Goal: Find specific page/section: Find specific page/section

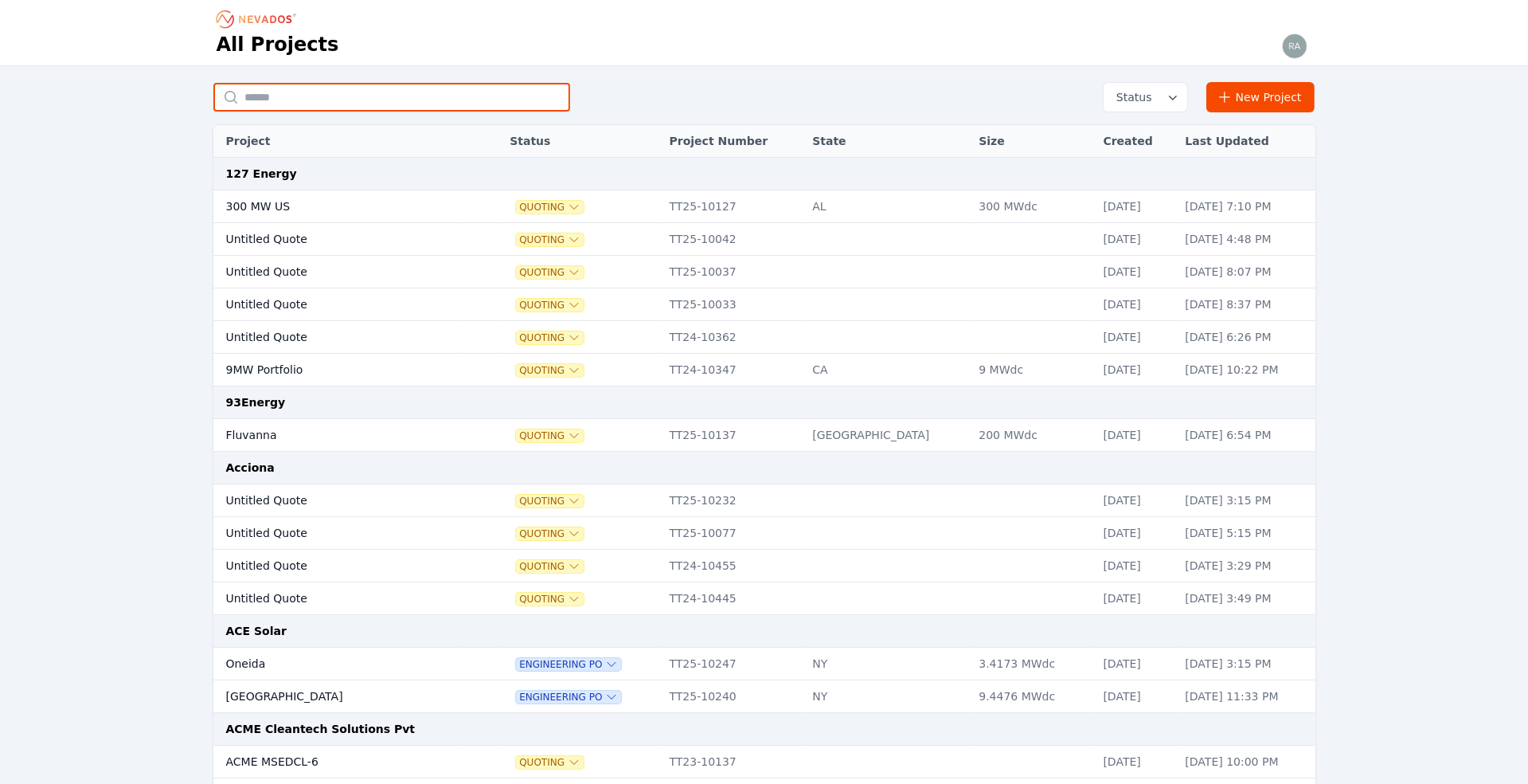
click at [277, 102] on input "text" at bounding box center [392, 97] width 357 height 29
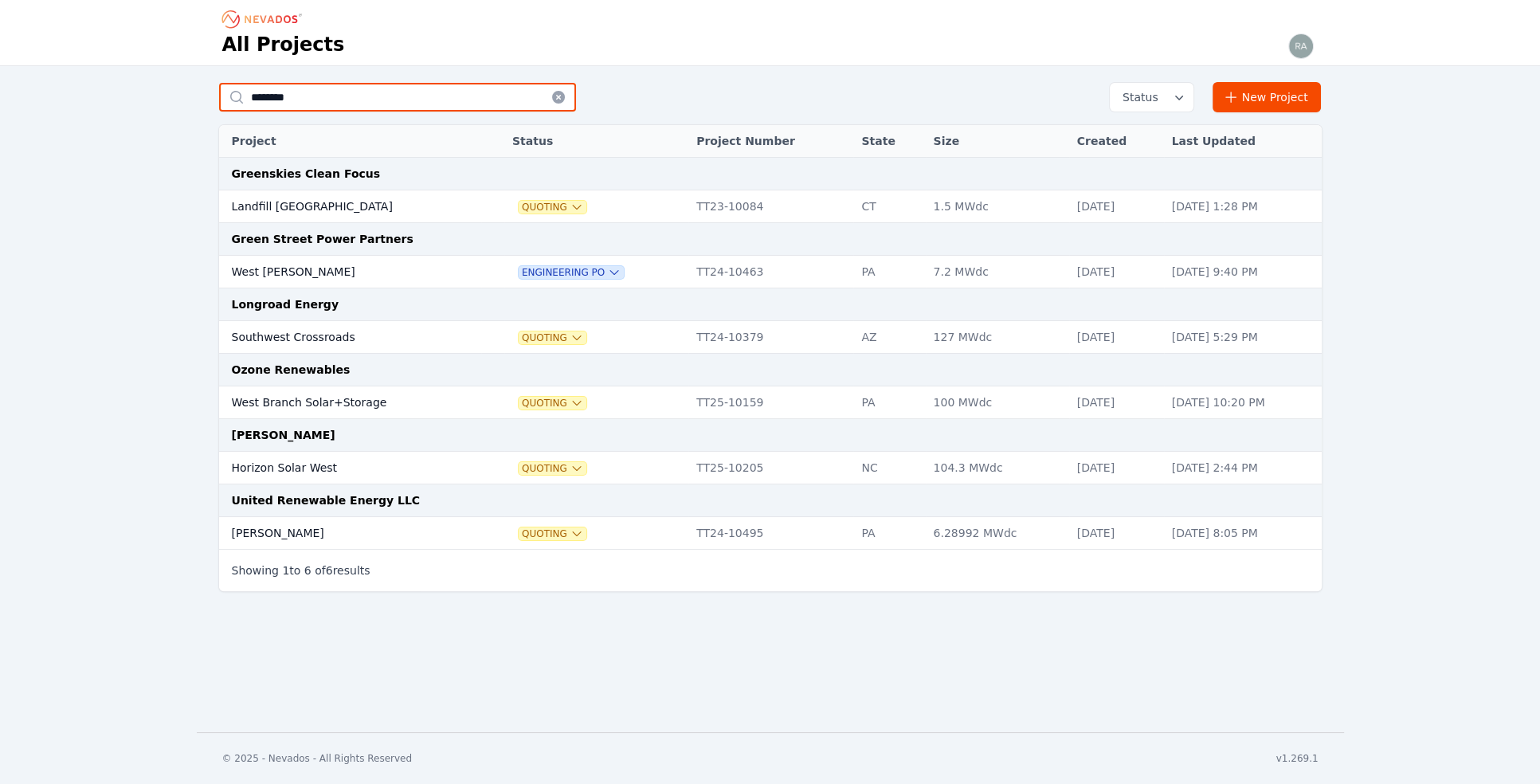
type input "**********"
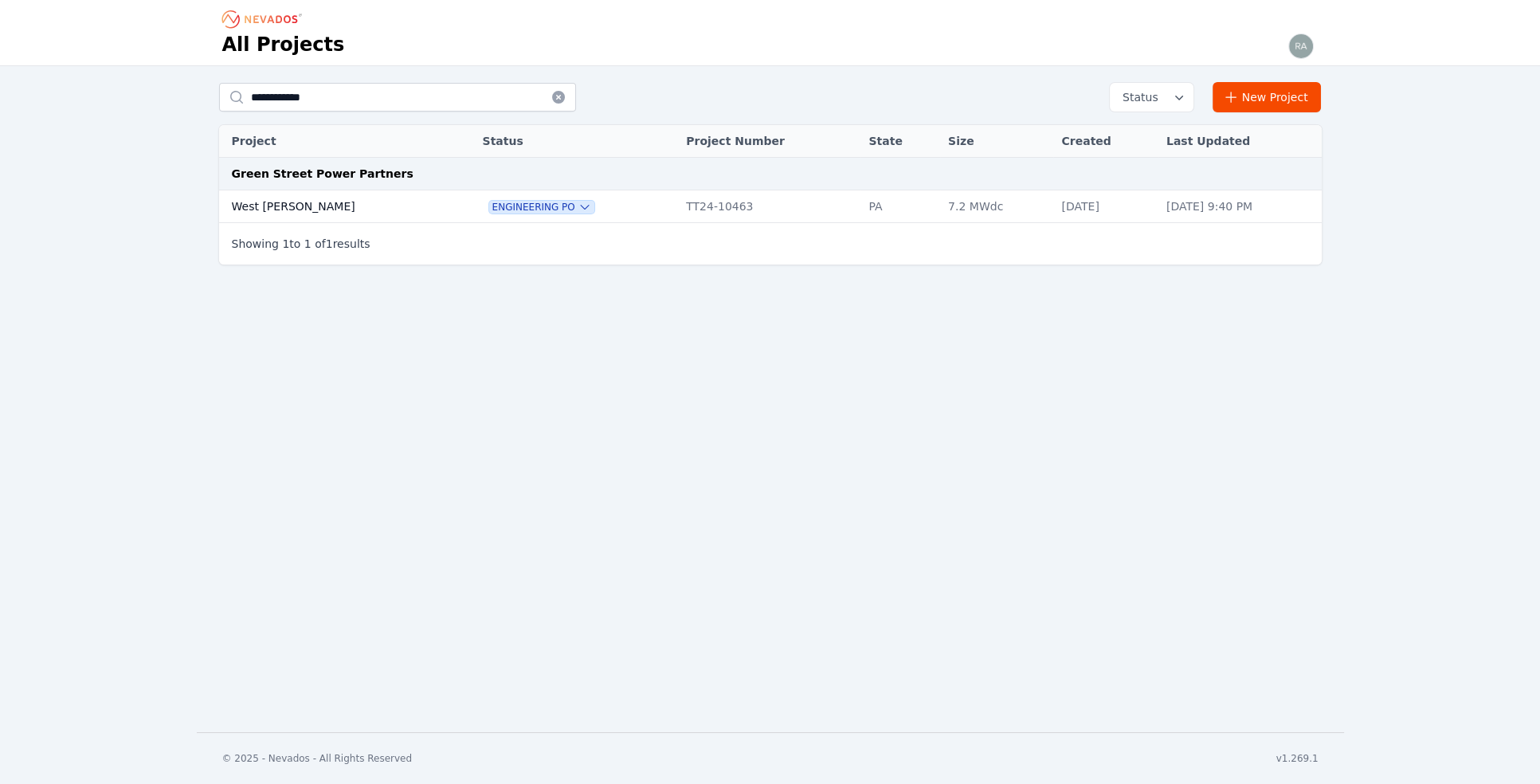
click at [280, 196] on td "West [PERSON_NAME]" at bounding box center [334, 207] width 230 height 33
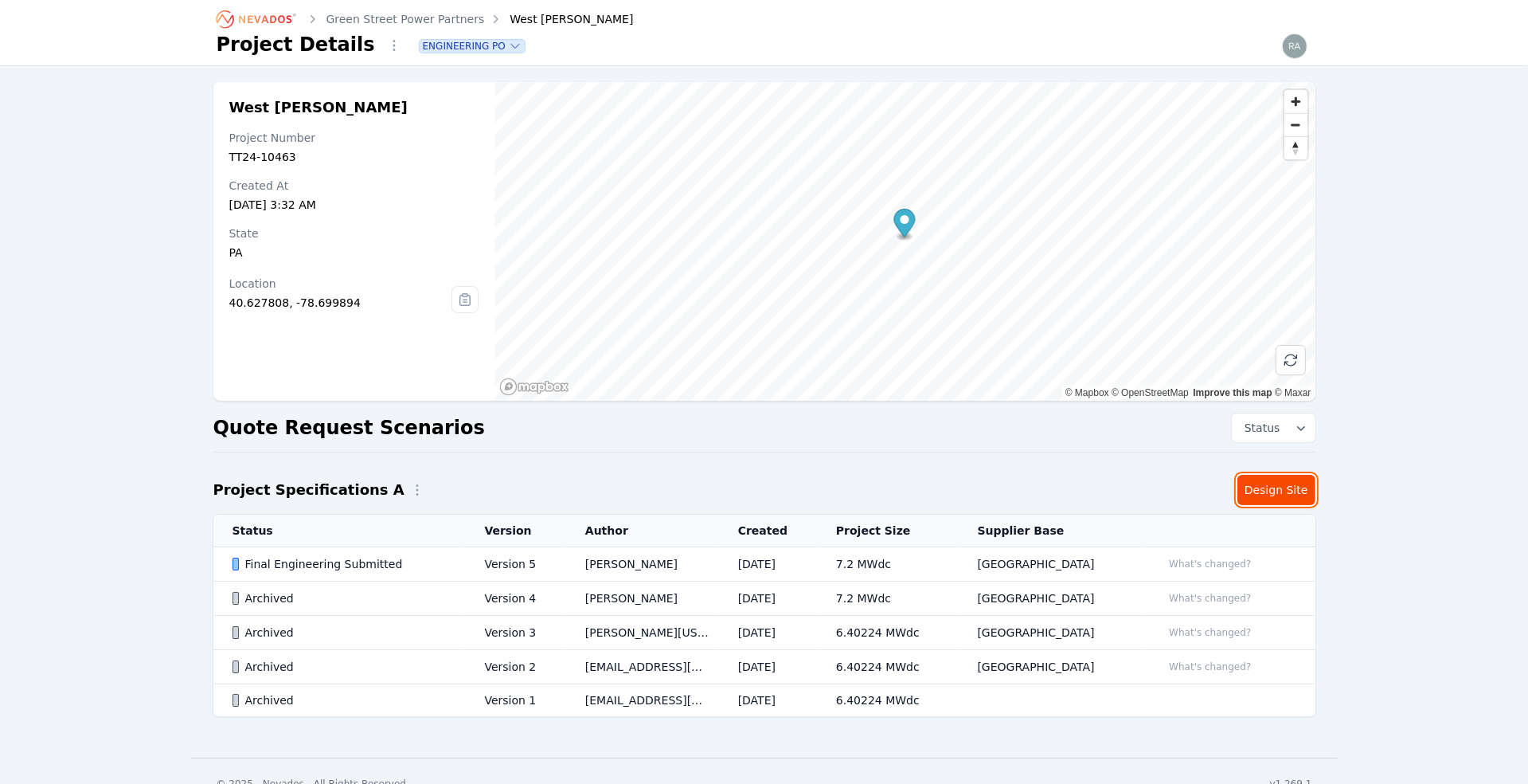
click at [1293, 488] on link "Design Site" at bounding box center [1276, 490] width 78 height 31
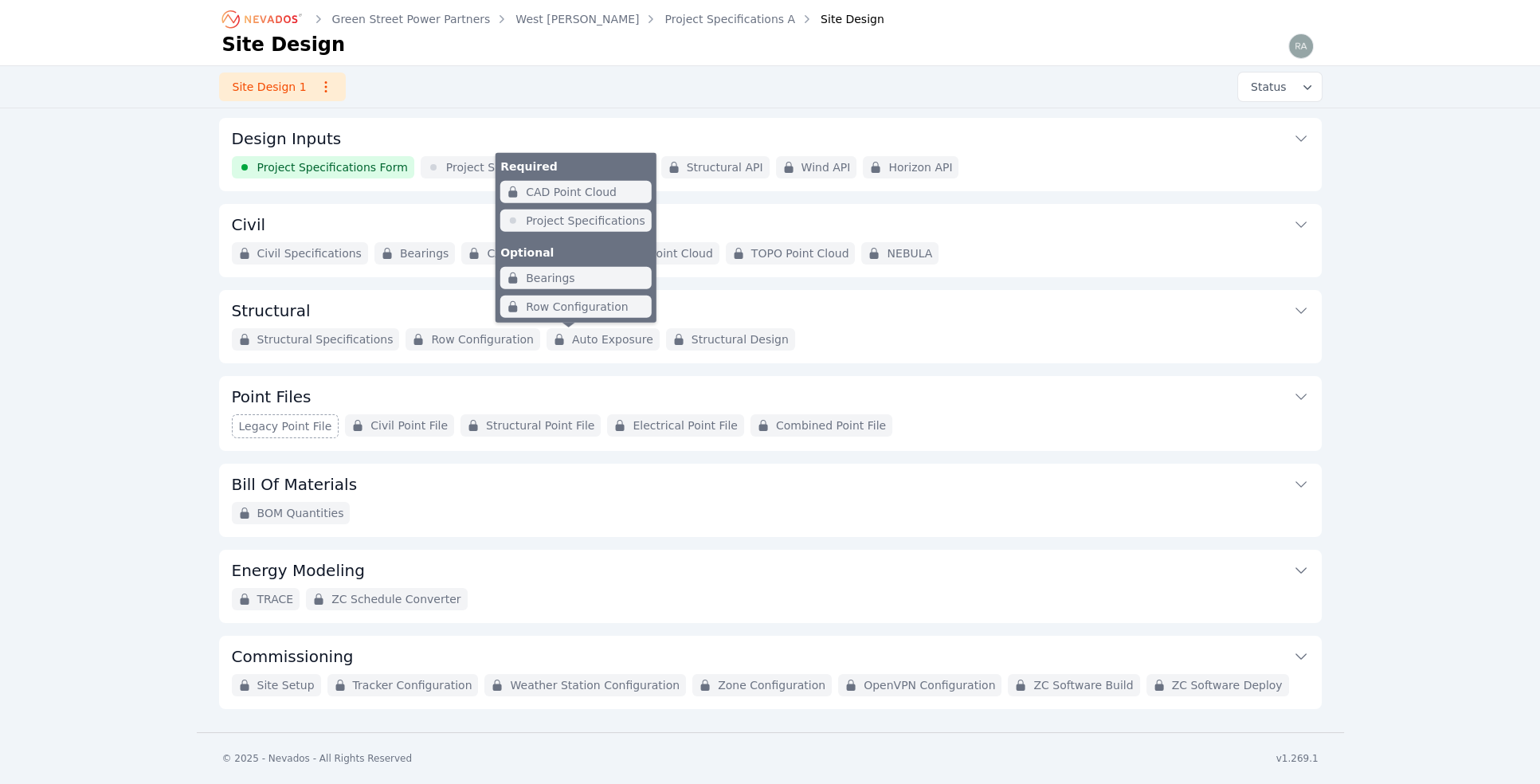
click at [581, 339] on span "Auto Exposure" at bounding box center [613, 339] width 82 height 16
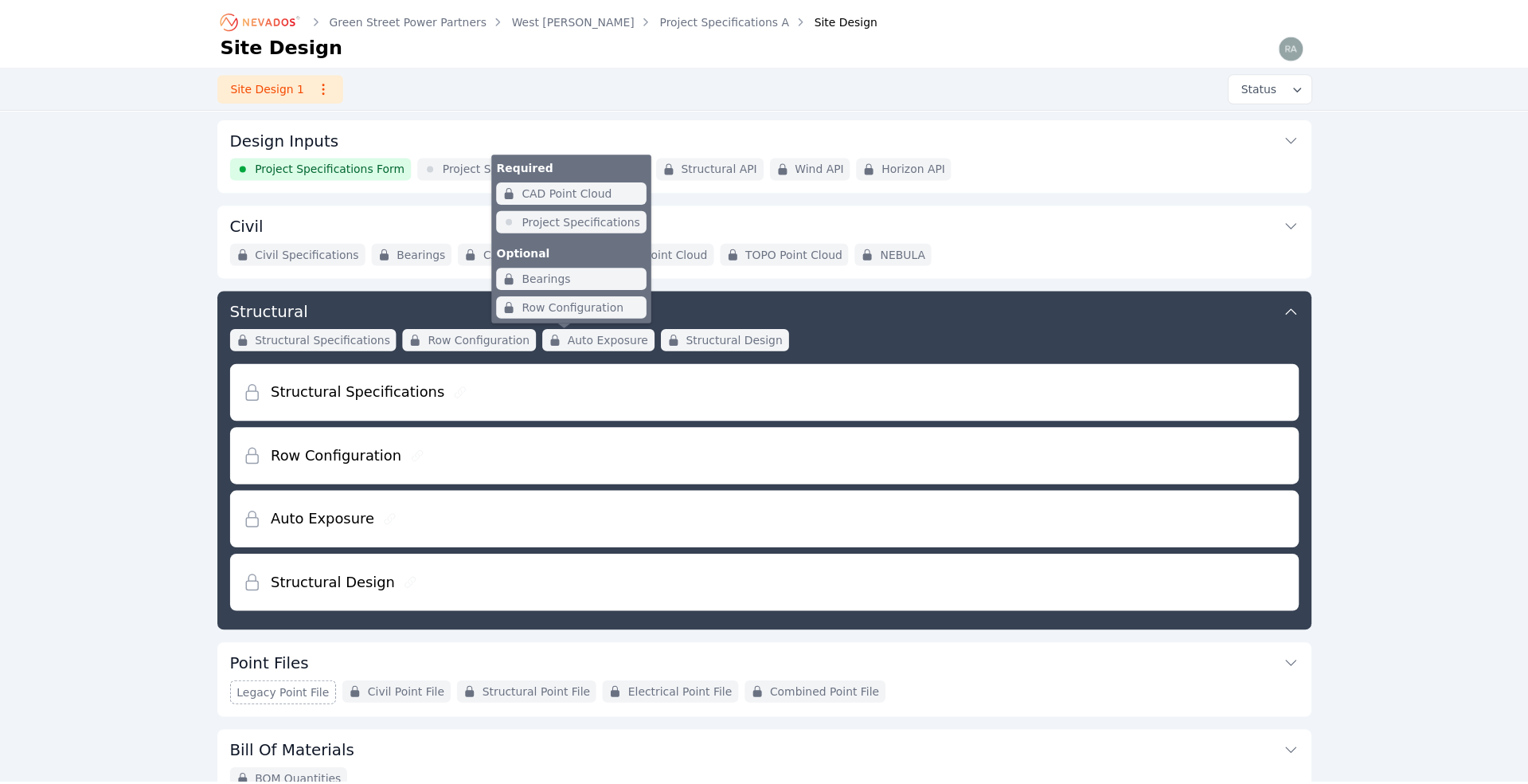
scroll to position [170, 0]
